Goal: Task Accomplishment & Management: Use online tool/utility

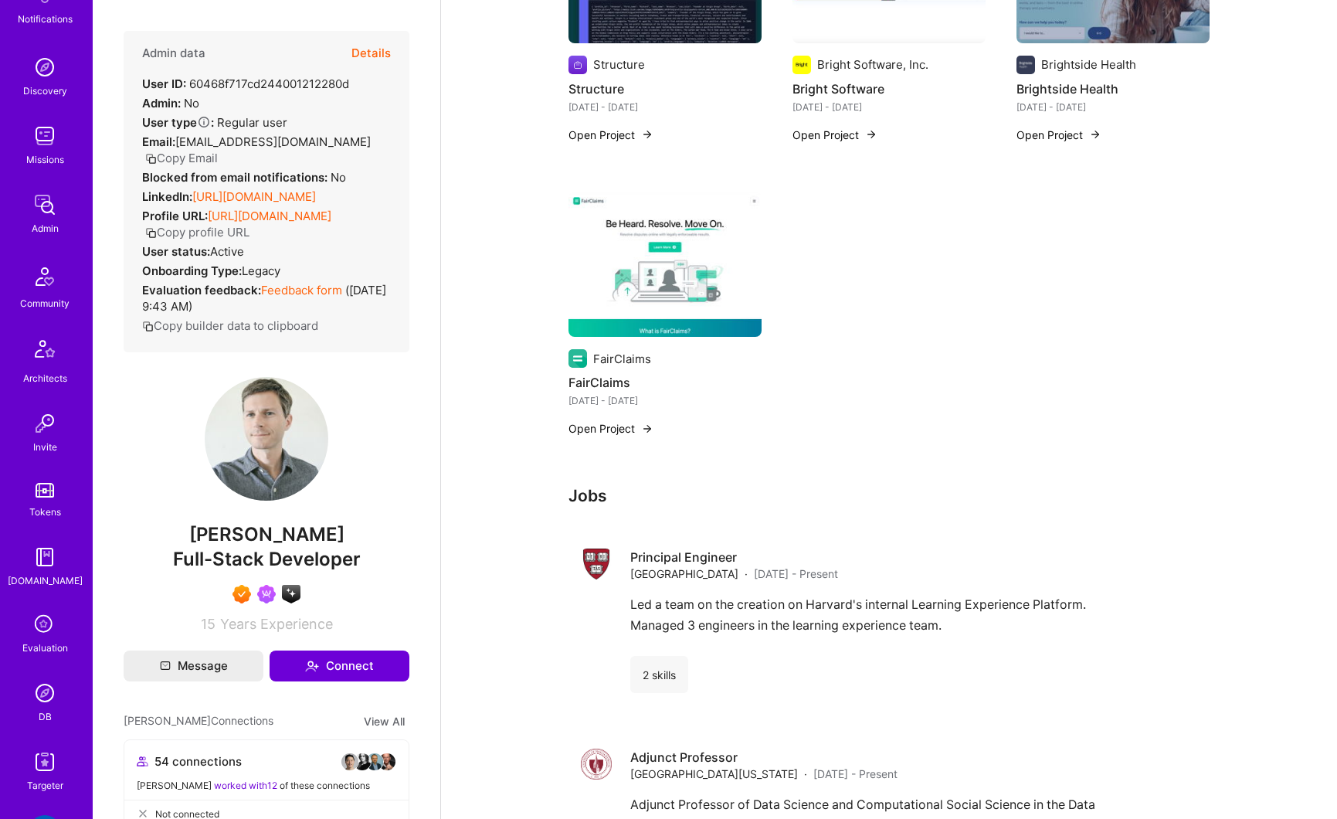
scroll to position [394, 0]
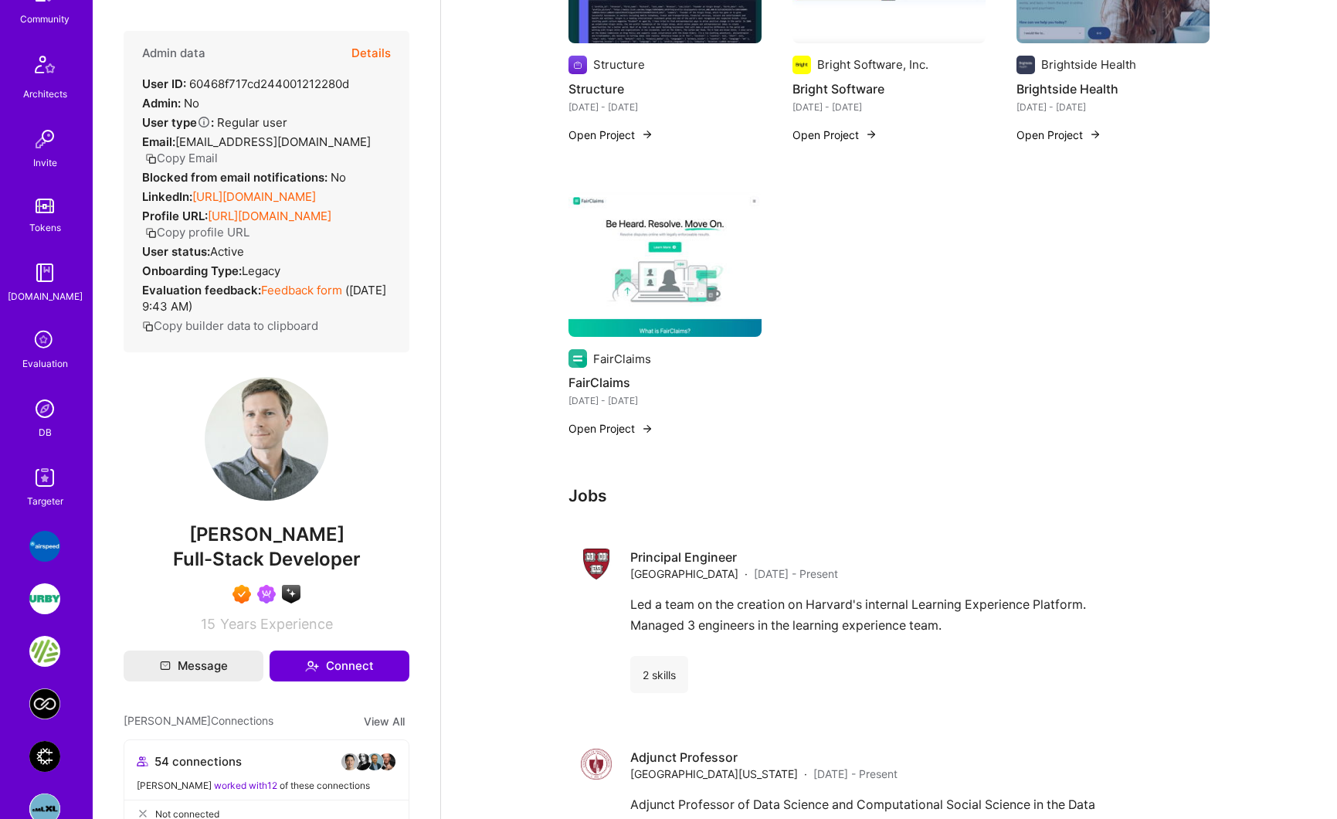
click at [45, 408] on img at bounding box center [44, 408] width 31 height 31
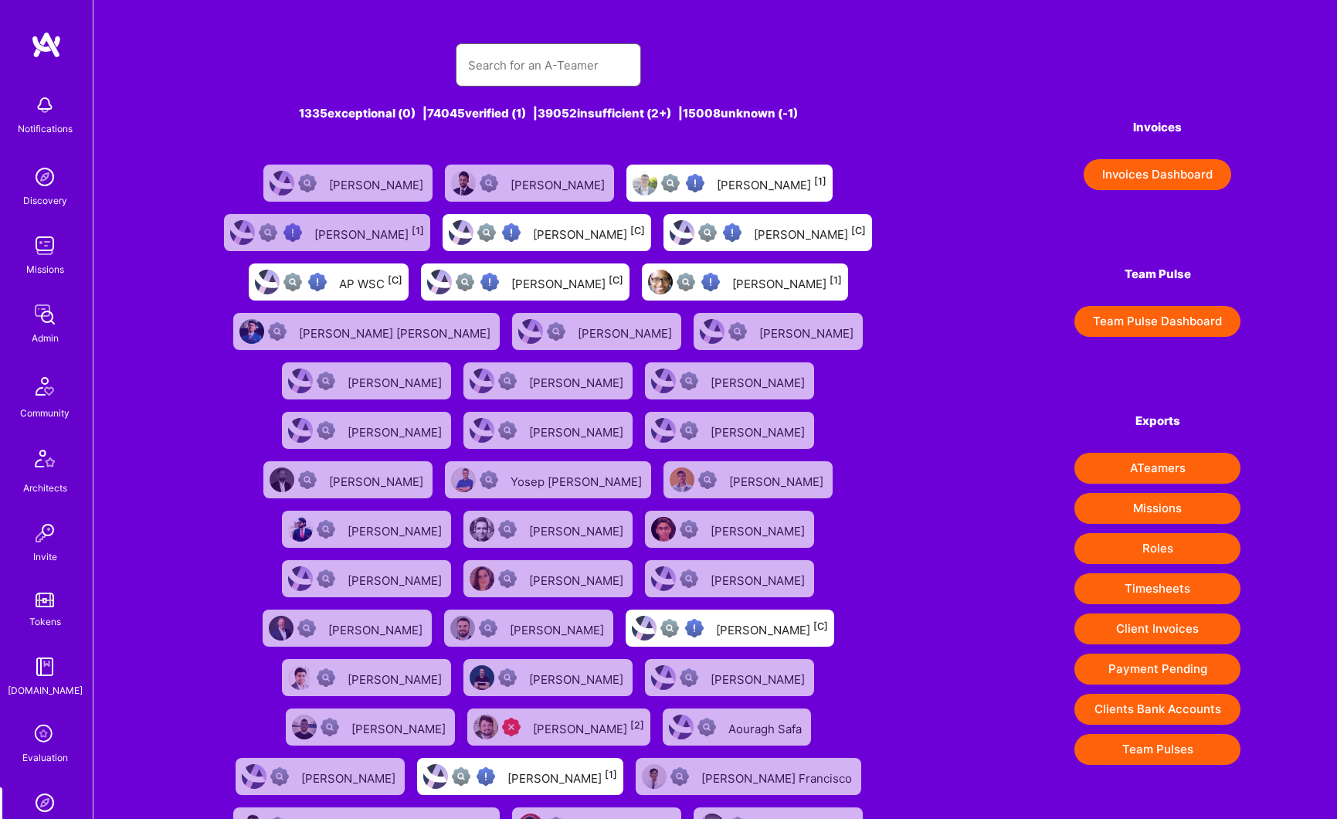
click at [496, 57] on input "text" at bounding box center [548, 65] width 161 height 39
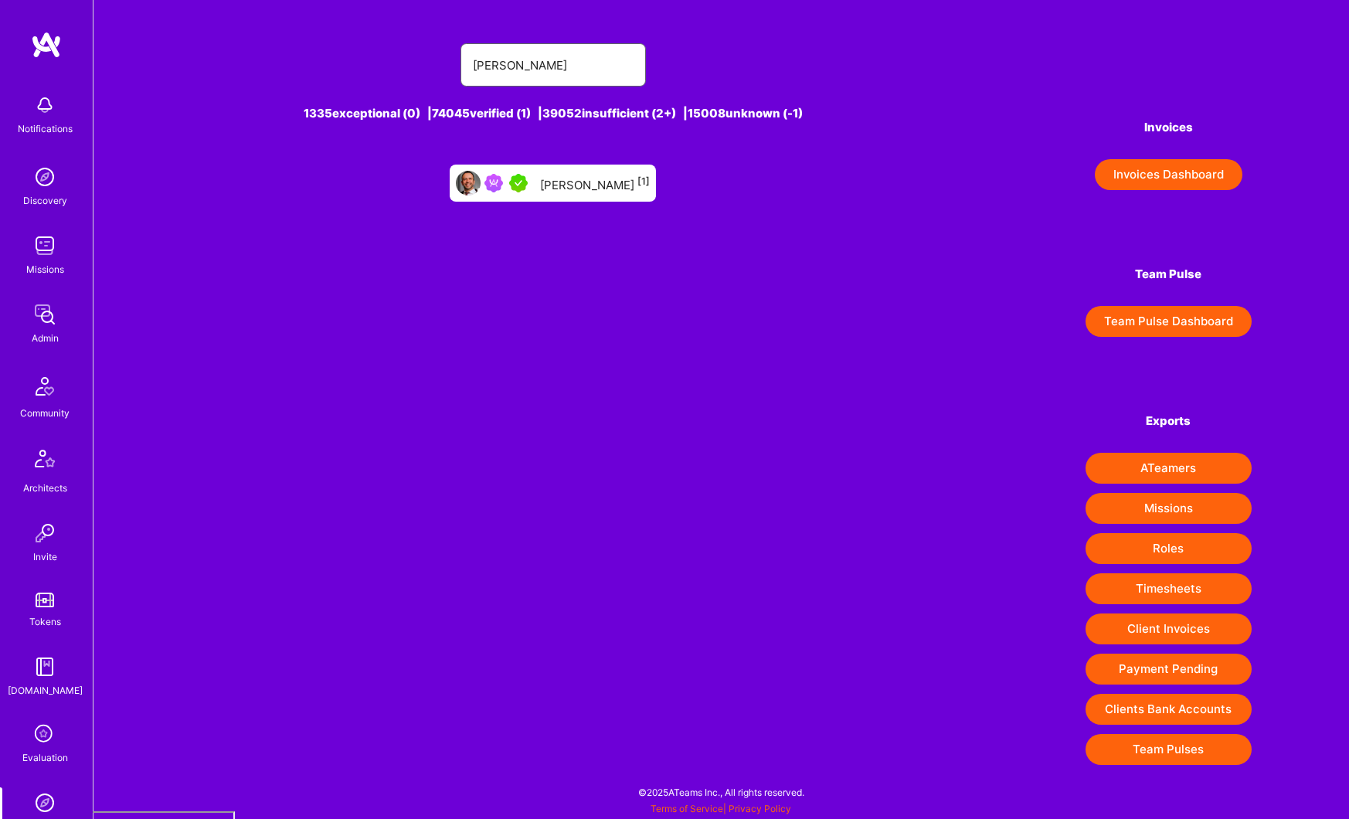
type input "[PERSON_NAME]"
click at [603, 177] on div "[PERSON_NAME] [1]" at bounding box center [595, 183] width 110 height 20
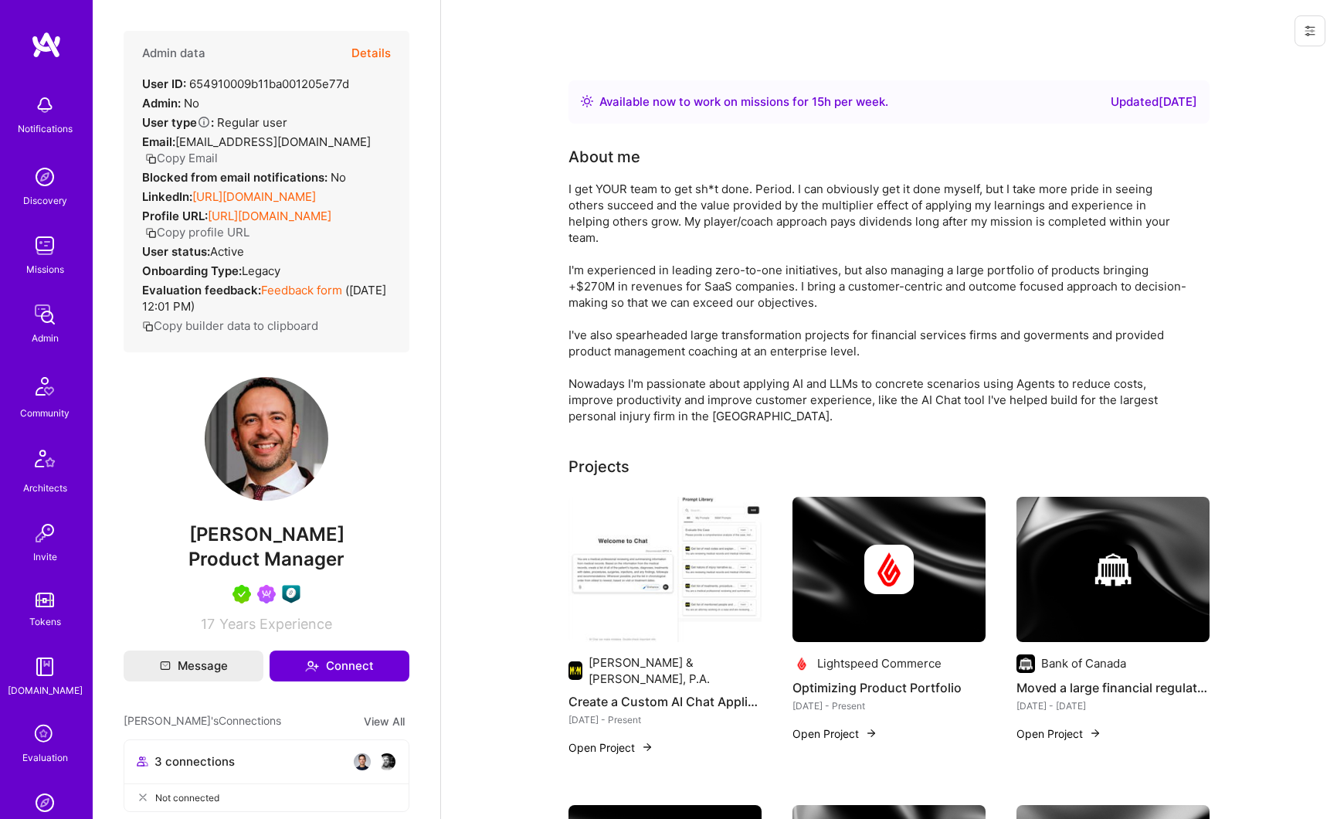
click at [352, 47] on button "Details" at bounding box center [371, 53] width 39 height 45
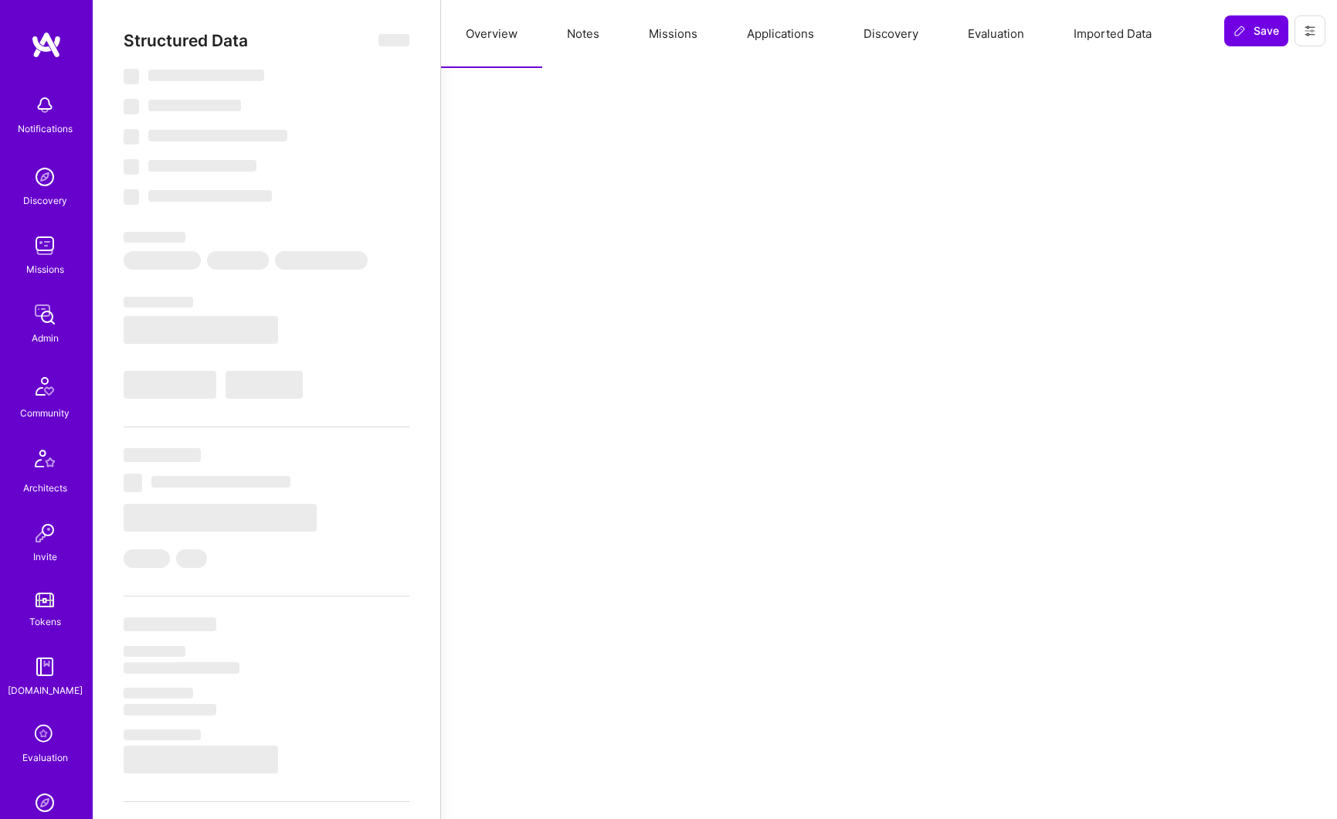
type textarea "x"
select select "Right Now"
select select "5"
select select "7"
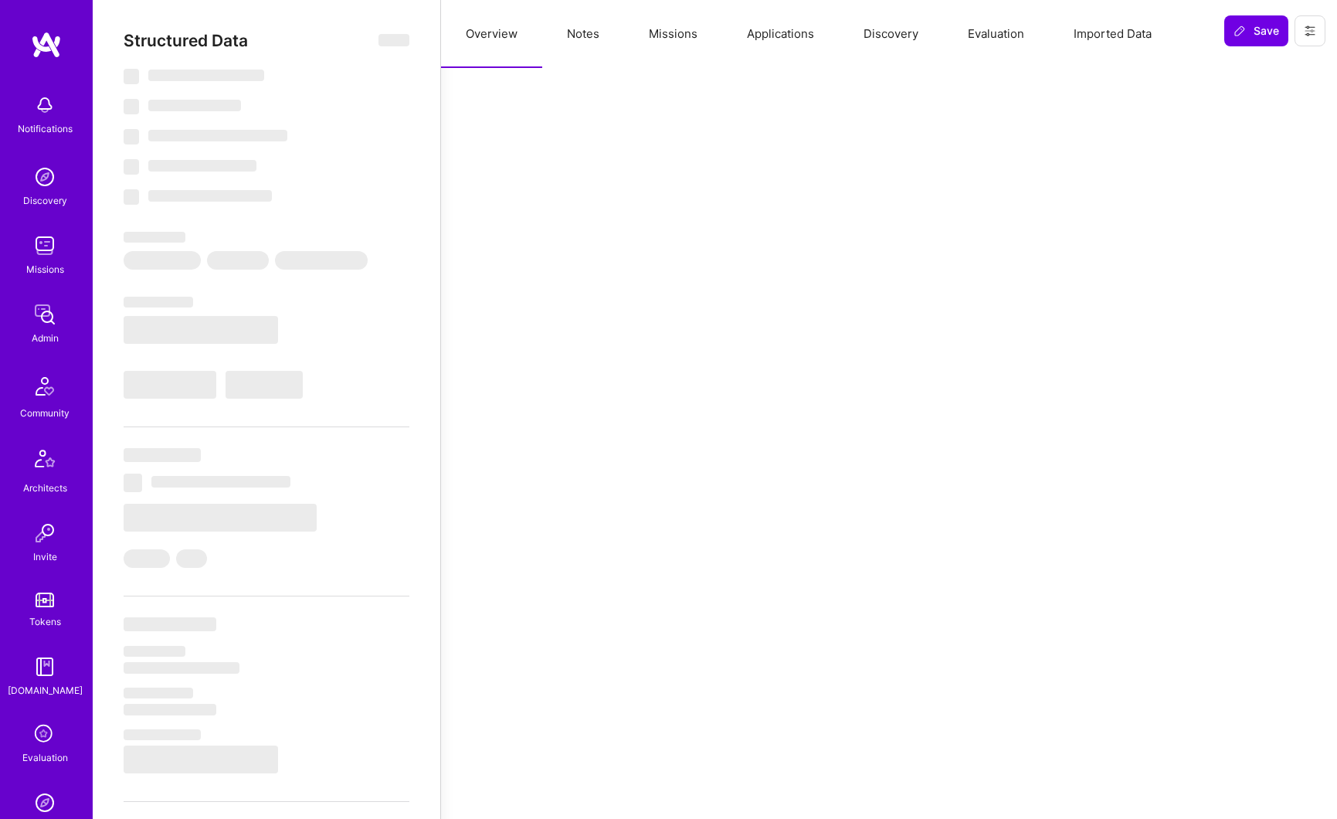
select select "7"
select select "CA"
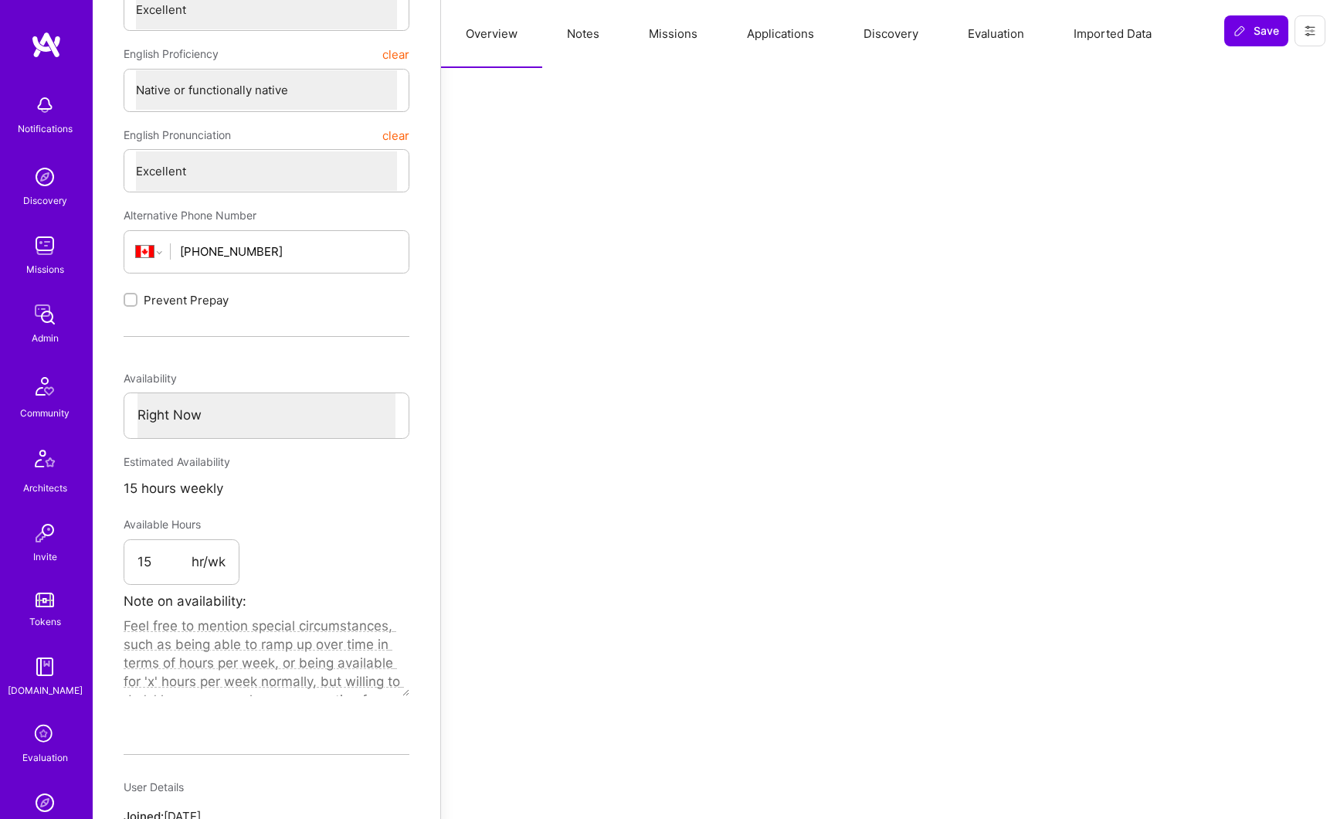
scroll to position [480, 0]
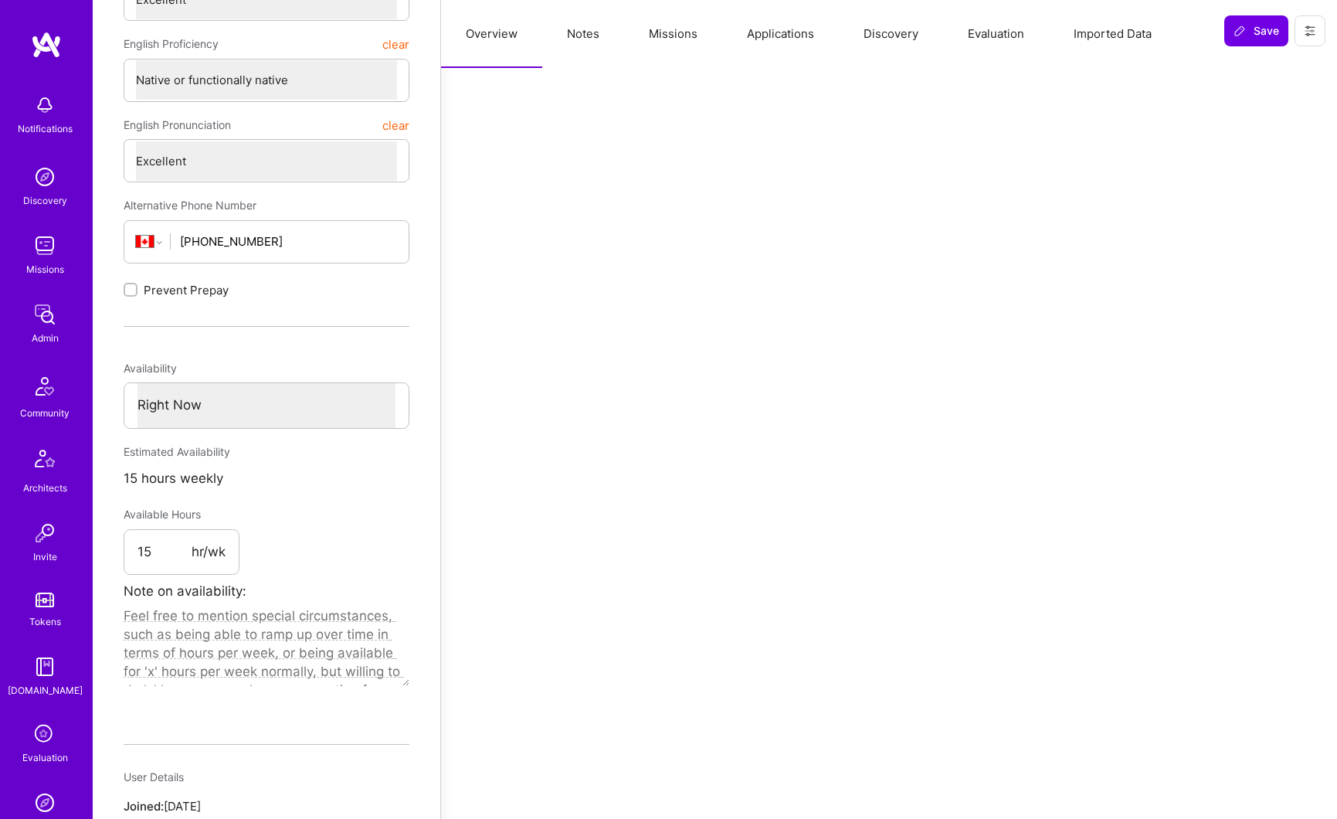
click at [674, 29] on button "Missions" at bounding box center [673, 34] width 98 height 68
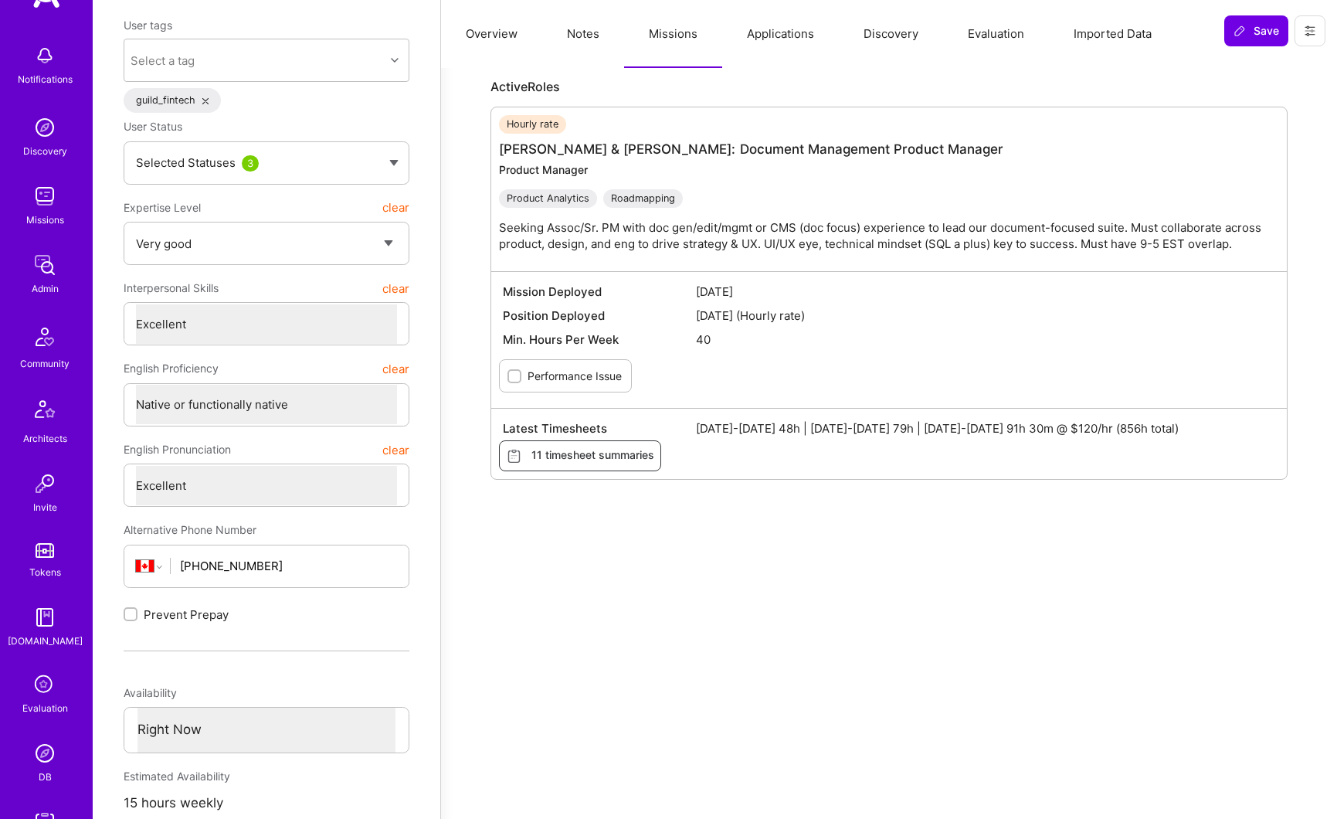
scroll to position [141, 0]
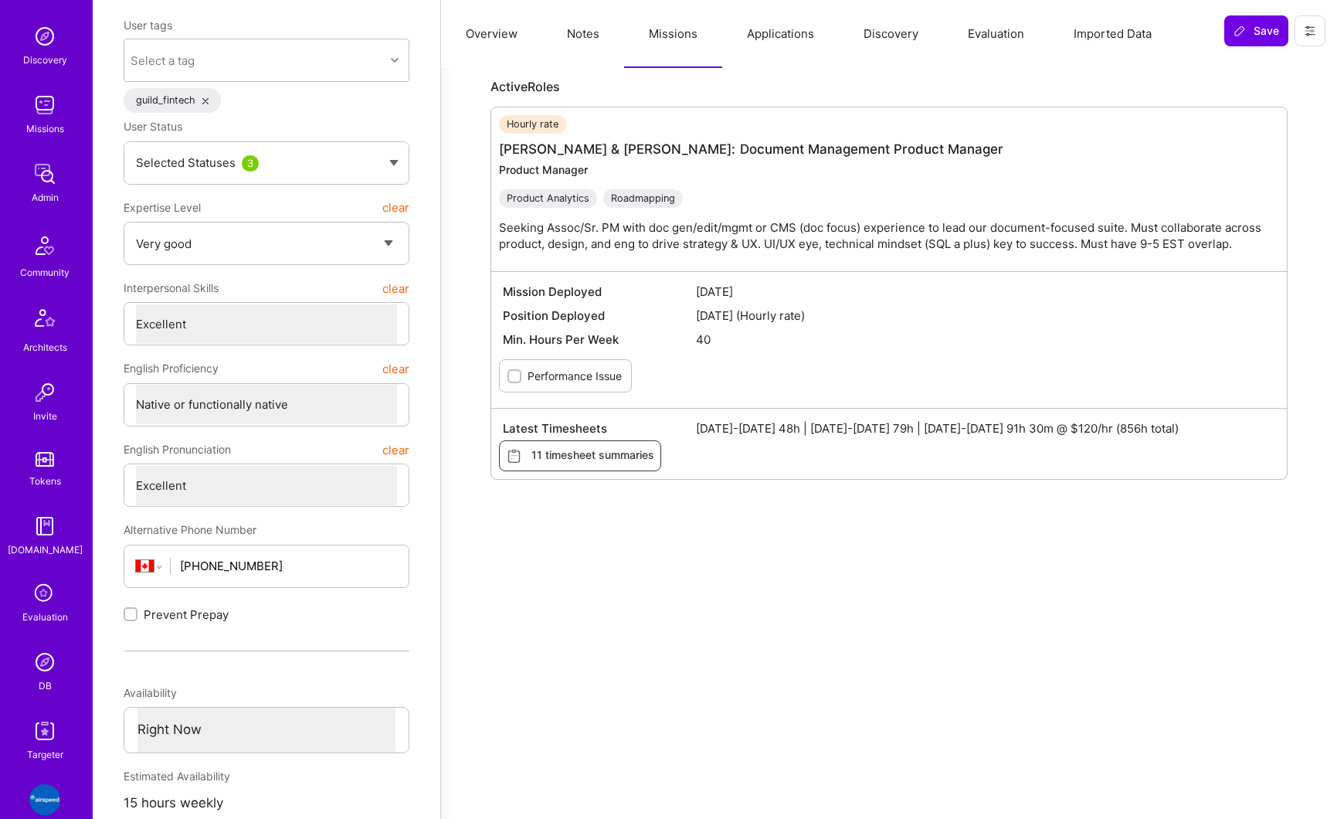
click at [42, 732] on img at bounding box center [44, 730] width 31 height 31
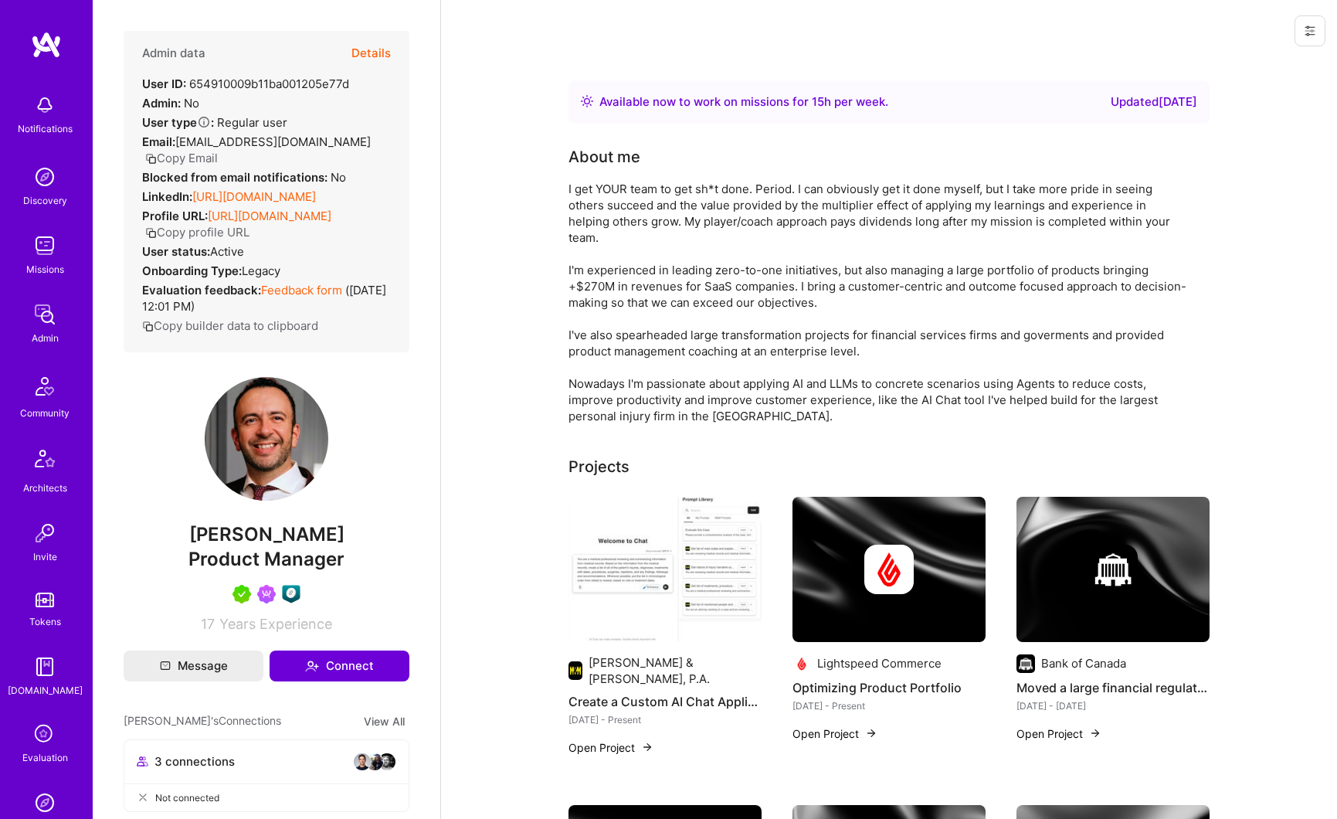
click at [364, 55] on button "Details" at bounding box center [371, 53] width 39 height 45
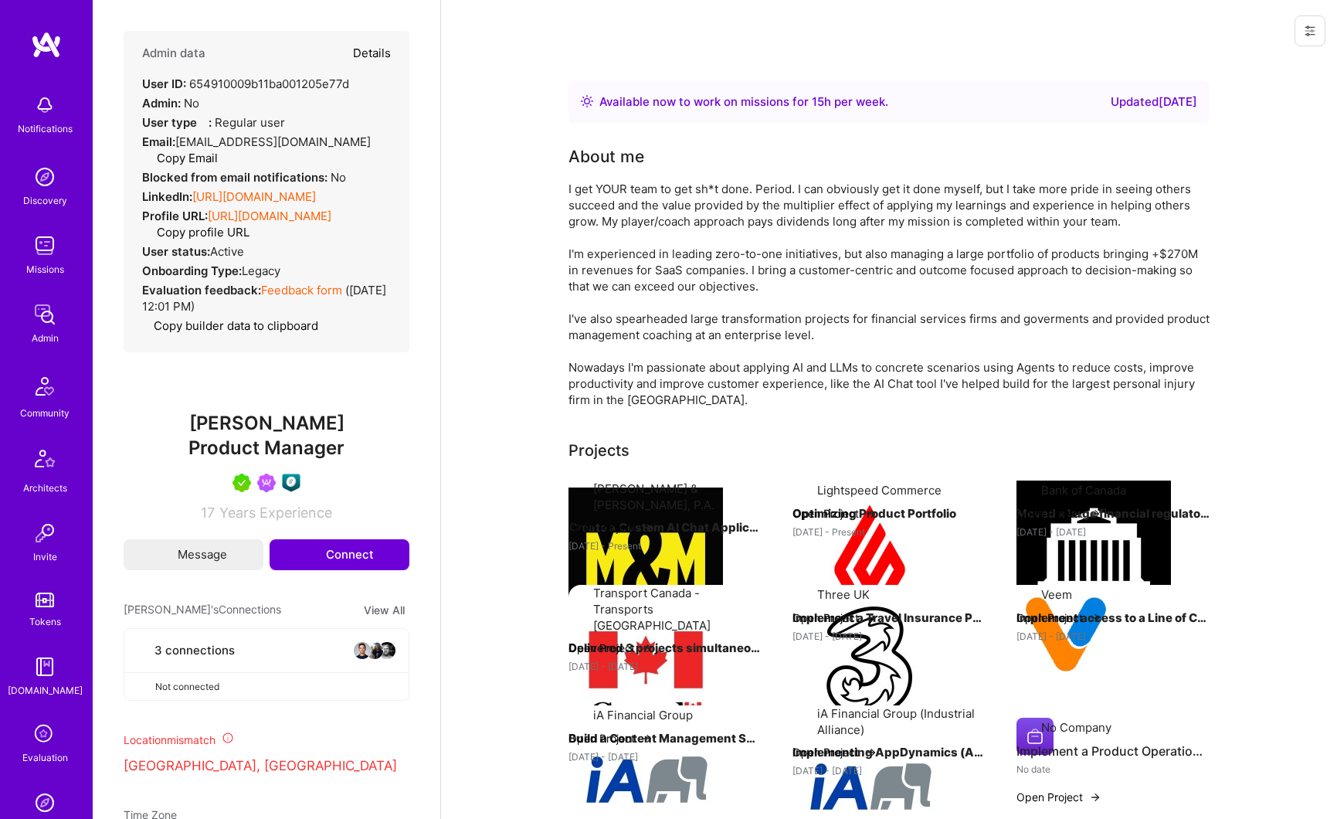
type textarea "x"
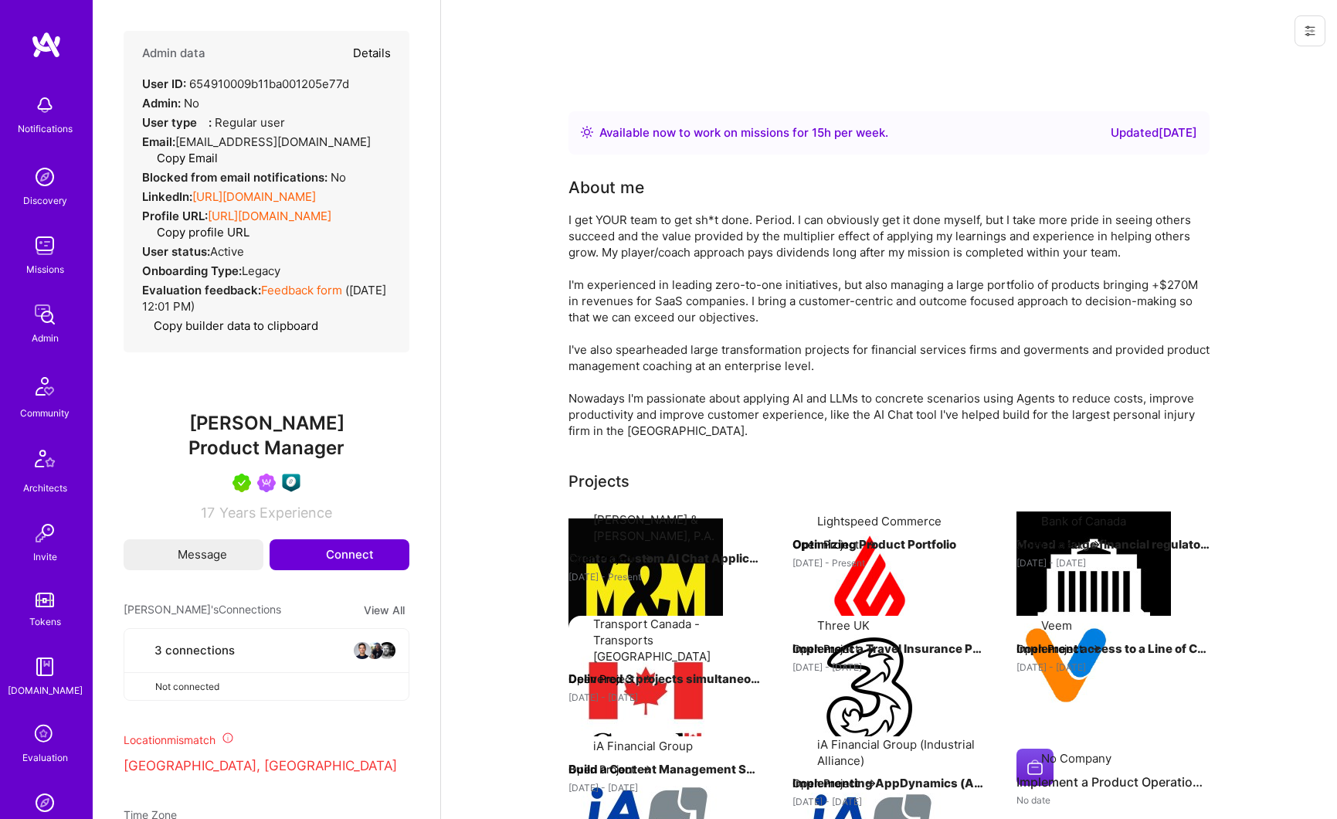
select select "5"
select select "7"
select select "CA"
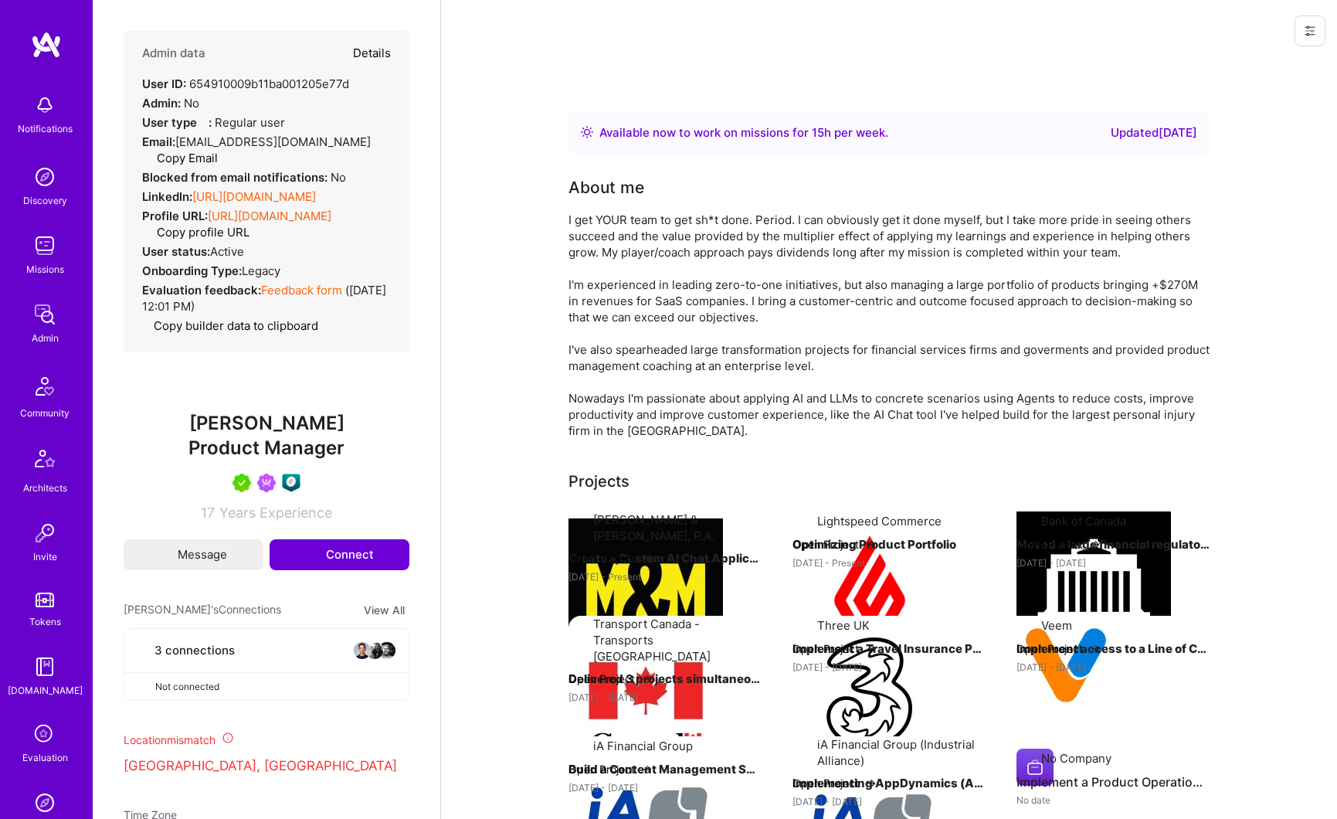
select select "Right Now"
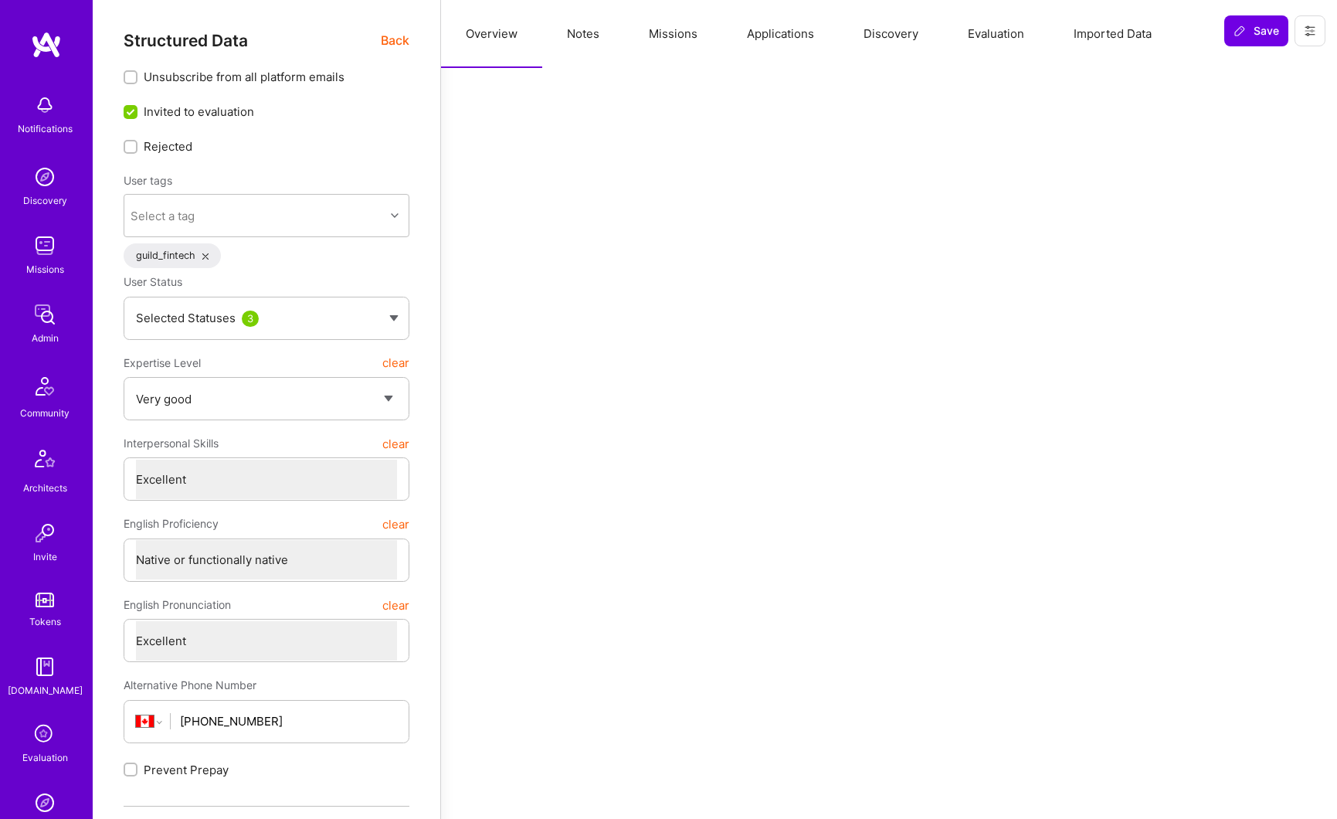
click at [700, 36] on button "Missions" at bounding box center [673, 34] width 98 height 68
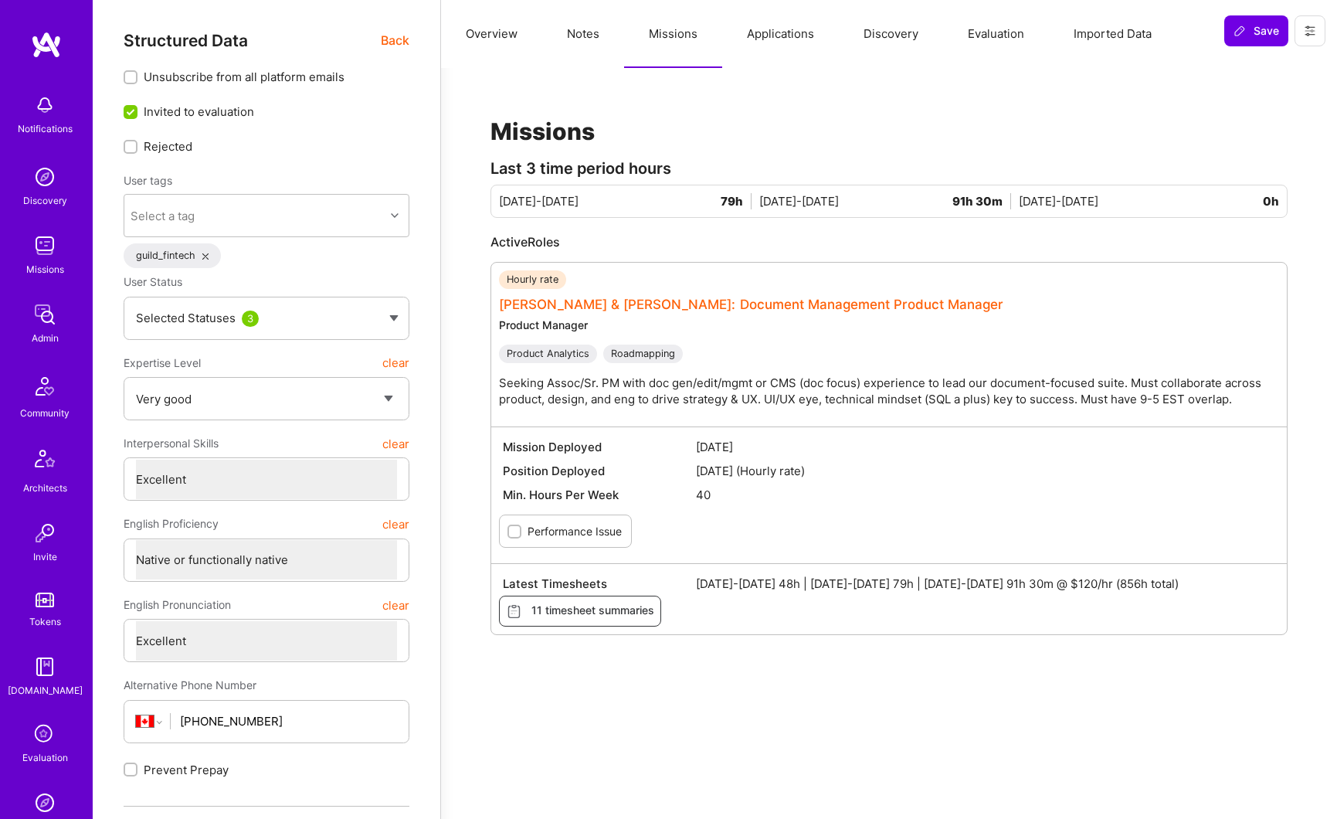
click at [658, 302] on link "[PERSON_NAME] & [PERSON_NAME]: Document Management Product Manager" at bounding box center [751, 304] width 504 height 15
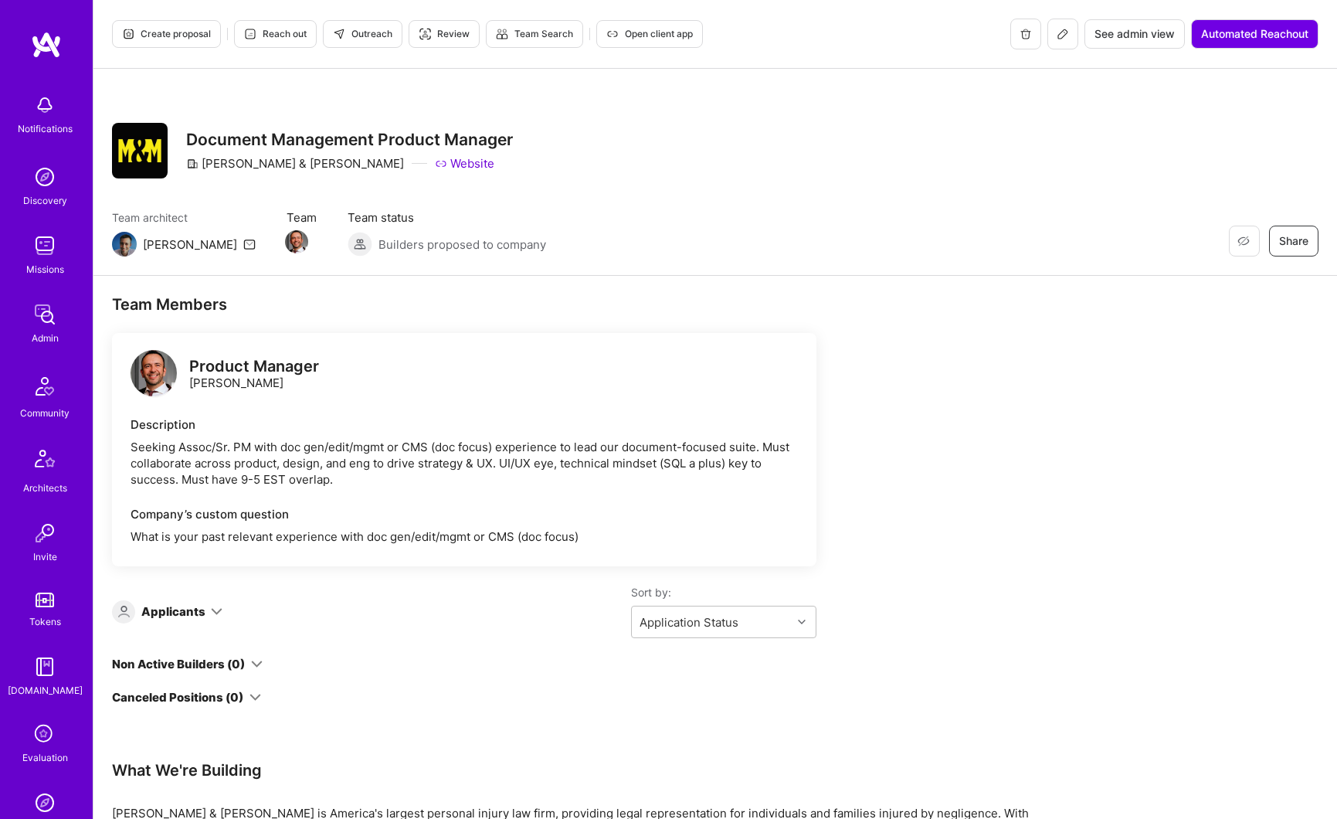
click at [1105, 39] on span "See admin view" at bounding box center [1135, 33] width 80 height 15
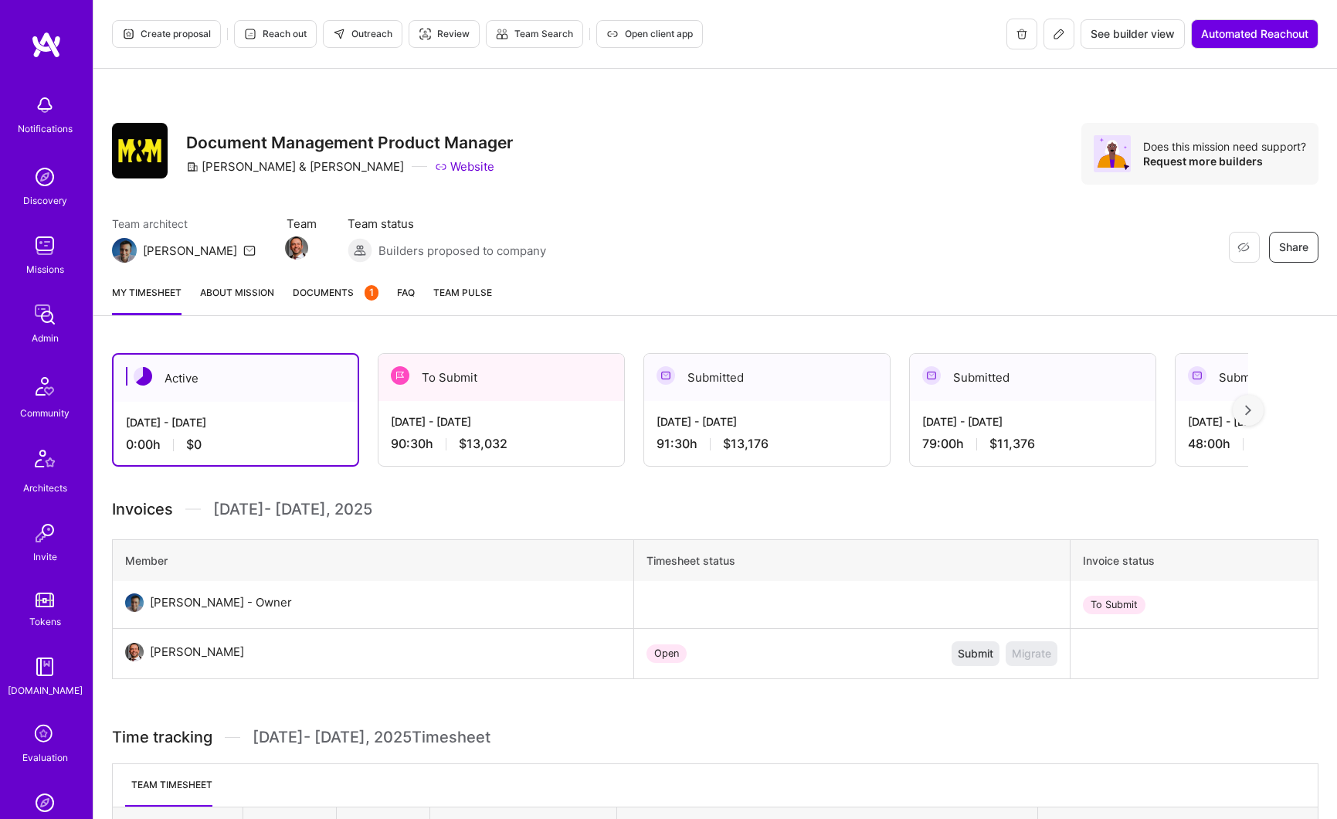
click at [270, 291] on link "About Mission" at bounding box center [237, 299] width 74 height 31
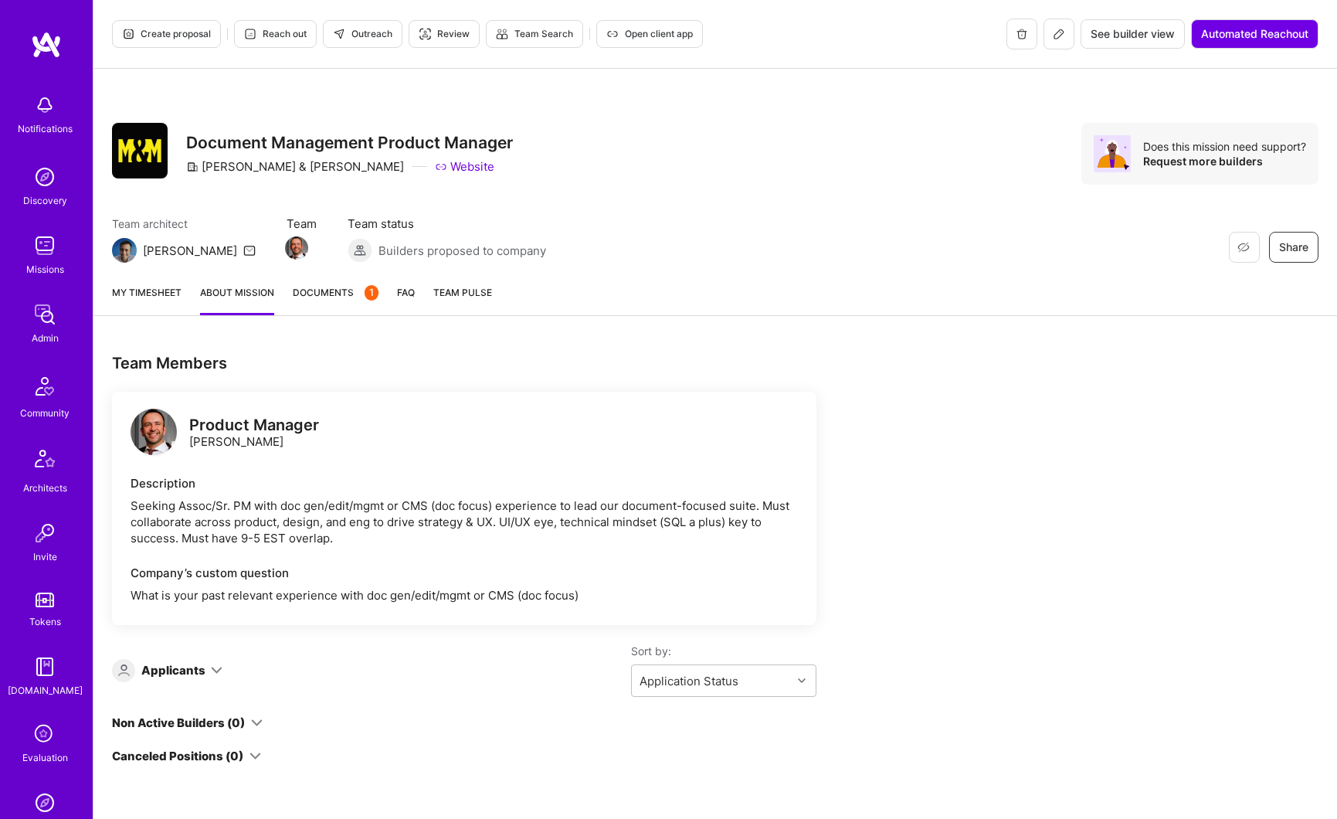
click at [392, 475] on div "Description" at bounding box center [464, 483] width 667 height 16
click at [315, 301] on link "Documents 1" at bounding box center [336, 299] width 86 height 31
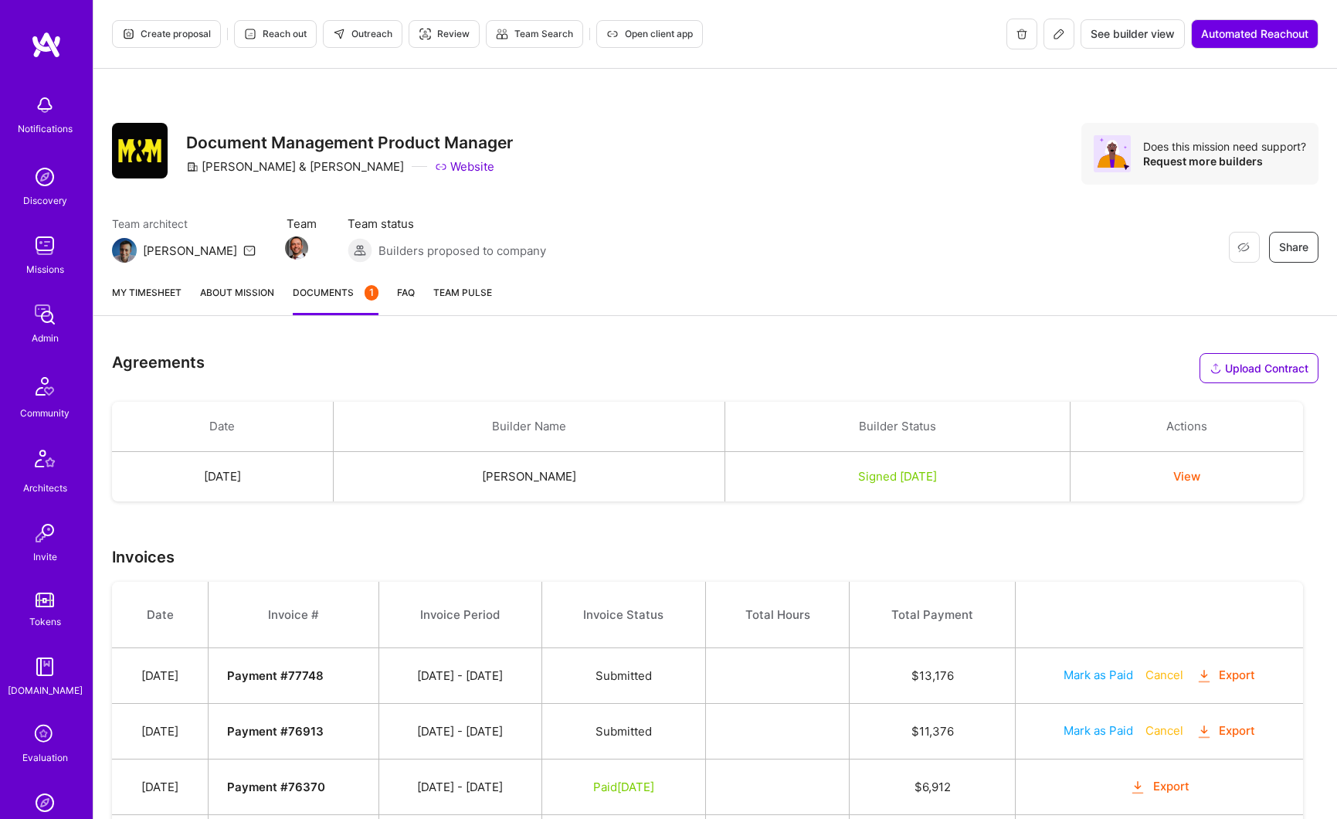
scroll to position [446, 0]
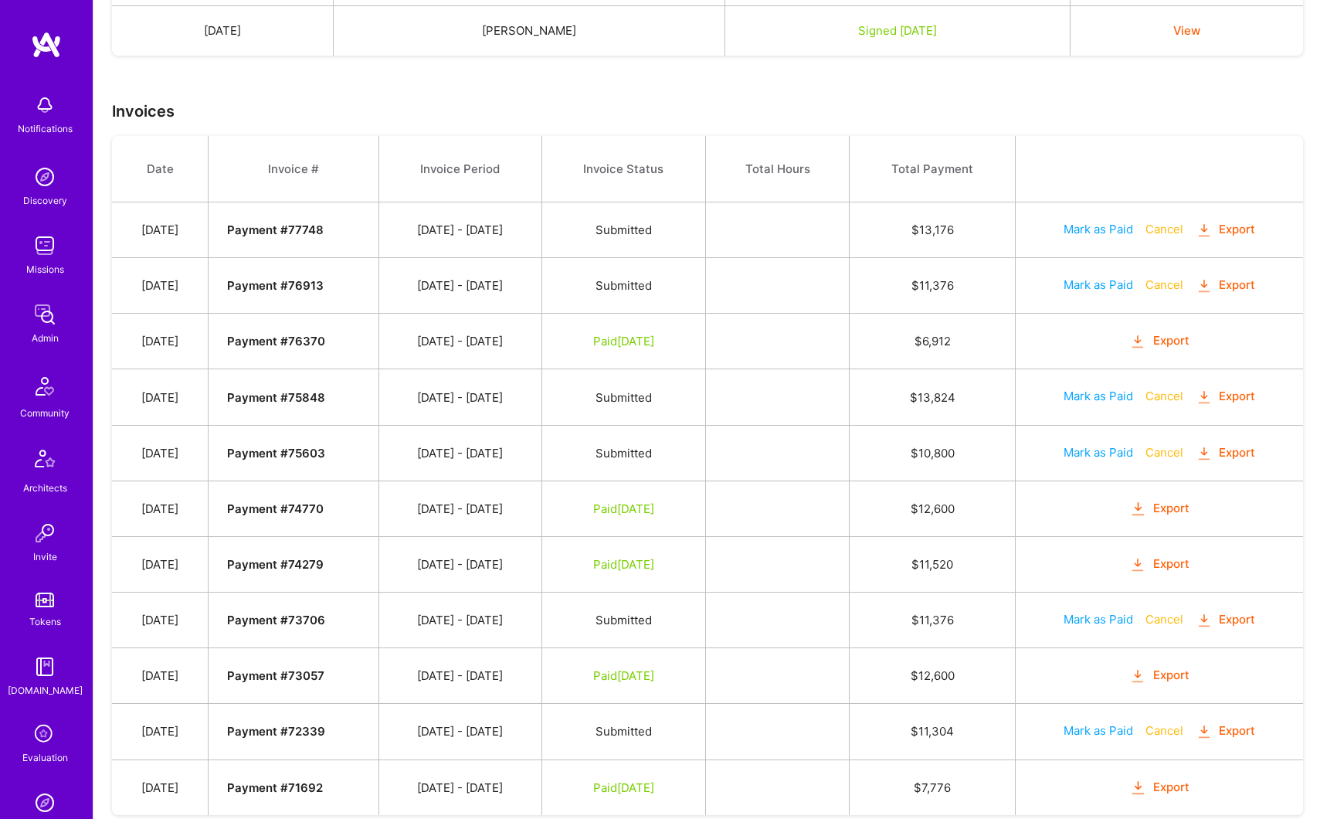
click at [1245, 231] on button "Export" at bounding box center [1226, 230] width 60 height 18
